Goal: Check status

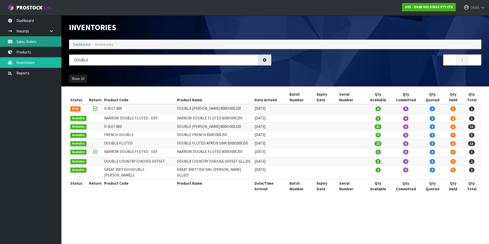
click at [38, 41] on link "Sales Orders" at bounding box center [30, 41] width 61 height 10
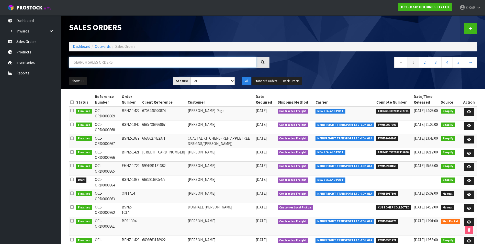
click at [132, 65] on input "text" at bounding box center [162, 62] width 187 height 11
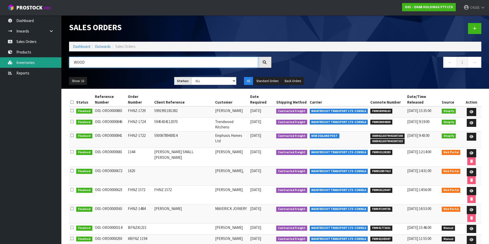
drag, startPoint x: 74, startPoint y: 61, endPoint x: 57, endPoint y: 57, distance: 17.6
click at [55, 60] on body "Toggle navigation ProStock WMS O01 - OKAB HOLDINGS PTY LTD OKAB Logout Dashboar…" at bounding box center [244, 122] width 489 height 244
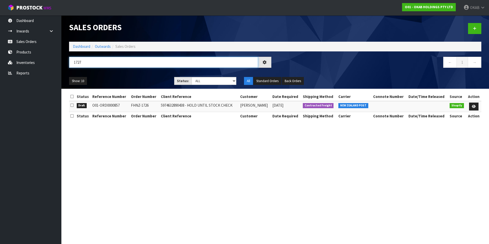
type input "1727"
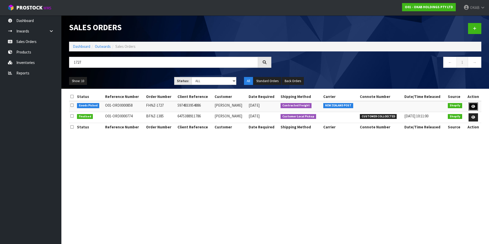
click at [473, 103] on link at bounding box center [473, 107] width 9 height 8
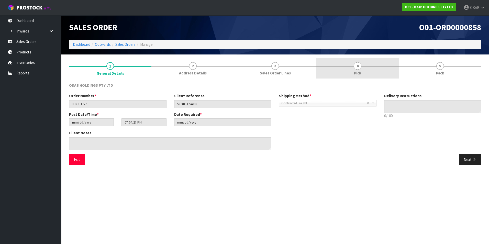
click at [359, 70] on link "4 Pick" at bounding box center [358, 68] width 82 height 20
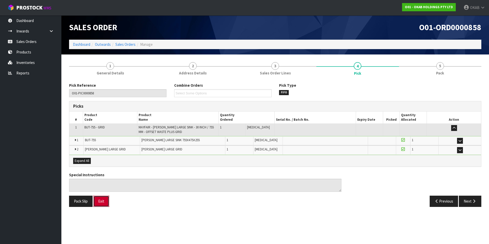
click at [97, 205] on button "Exit" at bounding box center [101, 201] width 16 height 11
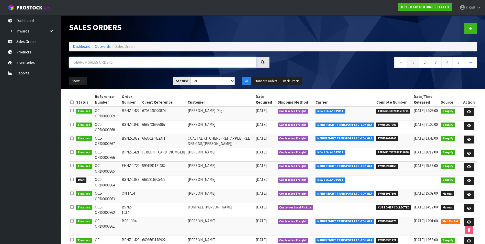
click at [119, 64] on input "text" at bounding box center [162, 62] width 187 height 11
type input "1727"
